Goal: Communication & Community: Share content

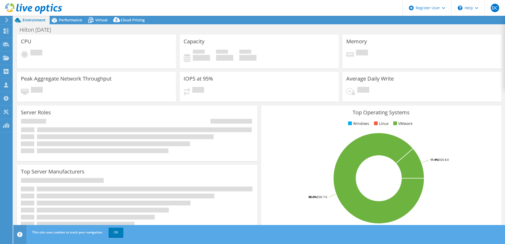
select select "USD"
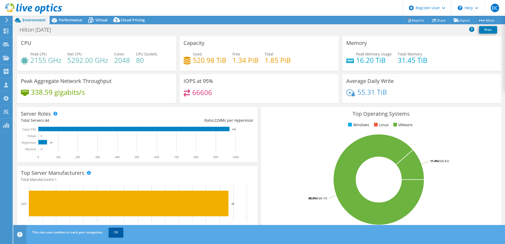
click at [121, 233] on link "OK" at bounding box center [116, 233] width 15 height 10
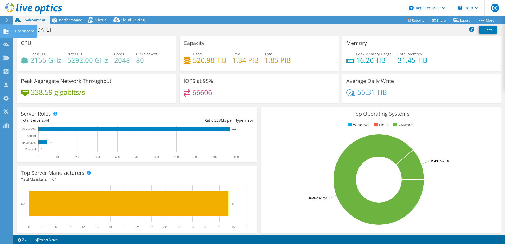
click at [21, 29] on div "Dashboard" at bounding box center [24, 31] width 25 height 13
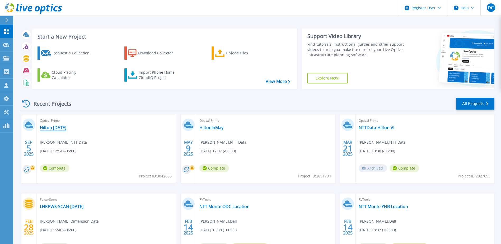
click at [53, 128] on link "Hilton [DATE]" at bounding box center [53, 127] width 26 height 5
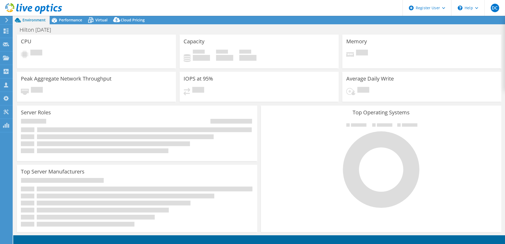
select select "USD"
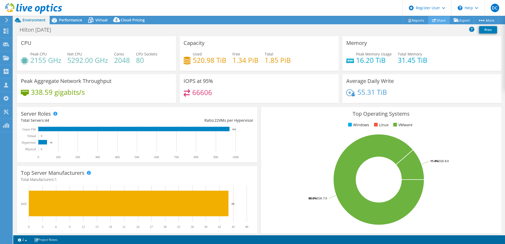
click at [437, 22] on link "Share" at bounding box center [439, 20] width 22 height 8
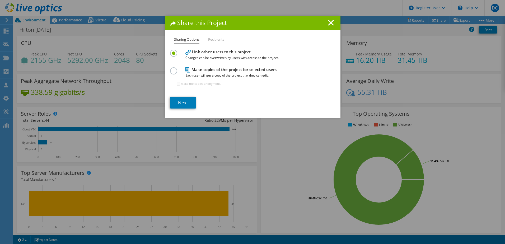
click at [202, 70] on h4 "Make copies of the project for selected users Each user will get a copy of the …" at bounding box center [251, 73] width 132 height 12
click at [171, 69] on label at bounding box center [174, 67] width 9 height 1
click at [0, 0] on input "radio" at bounding box center [0, 0] width 0 height 0
click at [182, 102] on link "Next" at bounding box center [183, 103] width 26 height 12
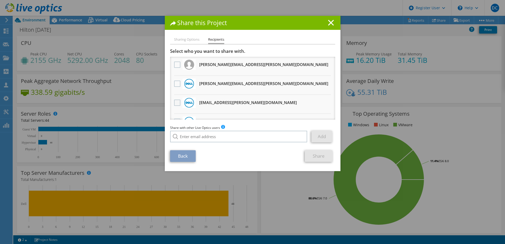
click at [175, 104] on label at bounding box center [178, 103] width 8 height 6
click at [0, 0] on input "checkbox" at bounding box center [0, 0] width 0 height 0
click at [313, 157] on link "Share" at bounding box center [319, 156] width 28 height 12
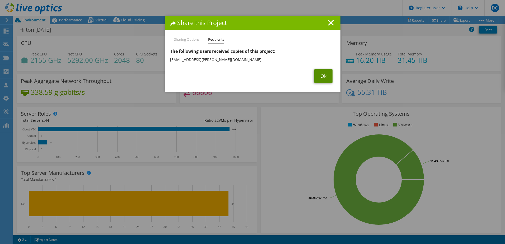
click at [320, 75] on link "Ok" at bounding box center [323, 76] width 18 height 14
